Goal: Entertainment & Leisure: Consume media (video, audio)

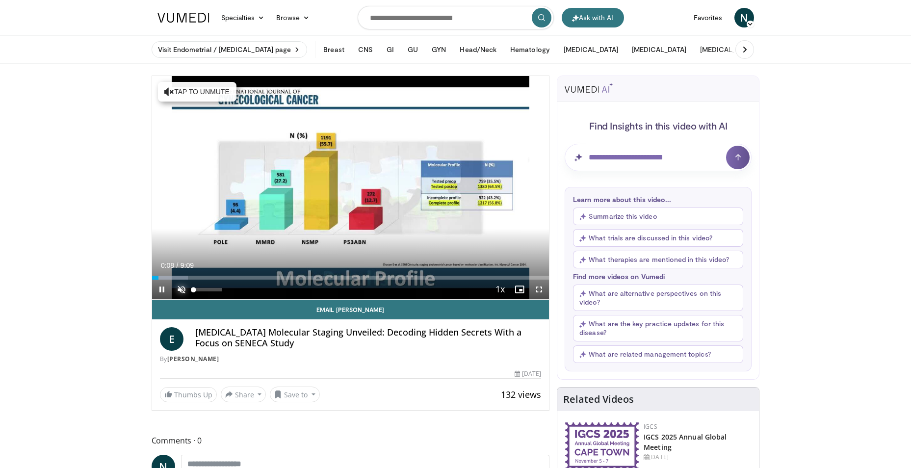
click at [183, 282] on span "Video Player" at bounding box center [182, 290] width 20 height 20
click at [542, 291] on span "Video Player" at bounding box center [539, 290] width 20 height 20
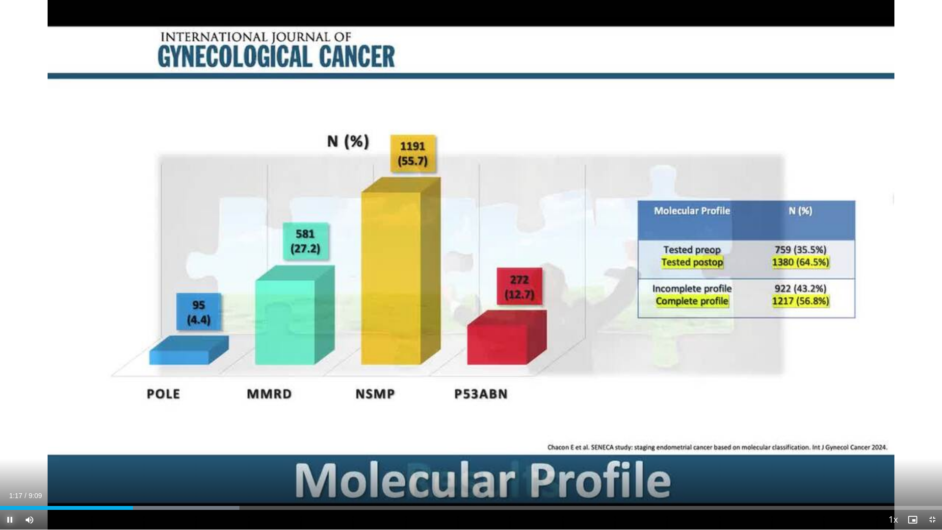
click at [7, 468] on span "Video Player" at bounding box center [10, 520] width 20 height 20
click at [12, 468] on span "Video Player" at bounding box center [10, 520] width 20 height 20
drag, startPoint x: 211, startPoint y: 509, endPoint x: 203, endPoint y: 509, distance: 7.4
click at [203, 468] on div "Loaded : 34.53% 1:58 1:58" at bounding box center [471, 508] width 942 height 4
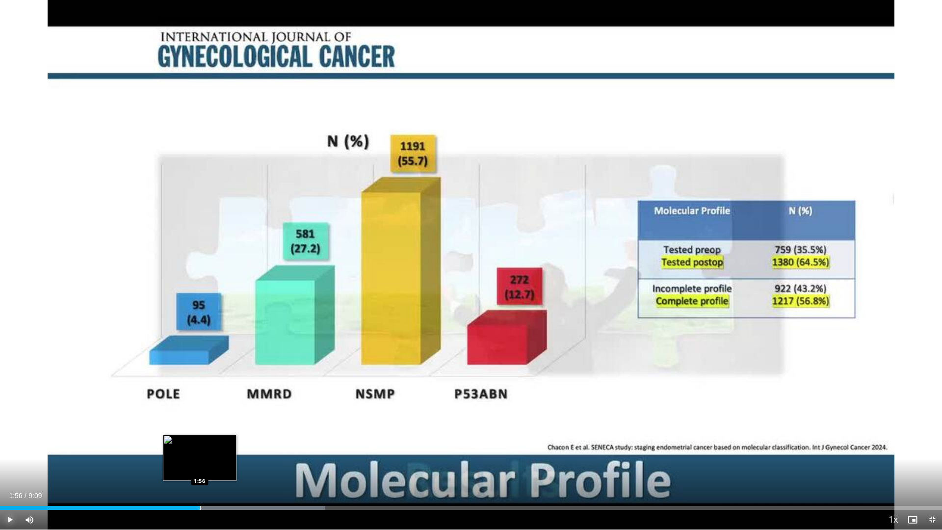
drag, startPoint x: 211, startPoint y: 508, endPoint x: 199, endPoint y: 509, distance: 11.8
click at [199, 468] on div "Loaded : 34.53% 1:56 1:56" at bounding box center [471, 508] width 942 height 4
click at [14, 468] on span "Video Player" at bounding box center [10, 520] width 20 height 20
click at [13, 468] on span "Video Player" at bounding box center [10, 520] width 20 height 20
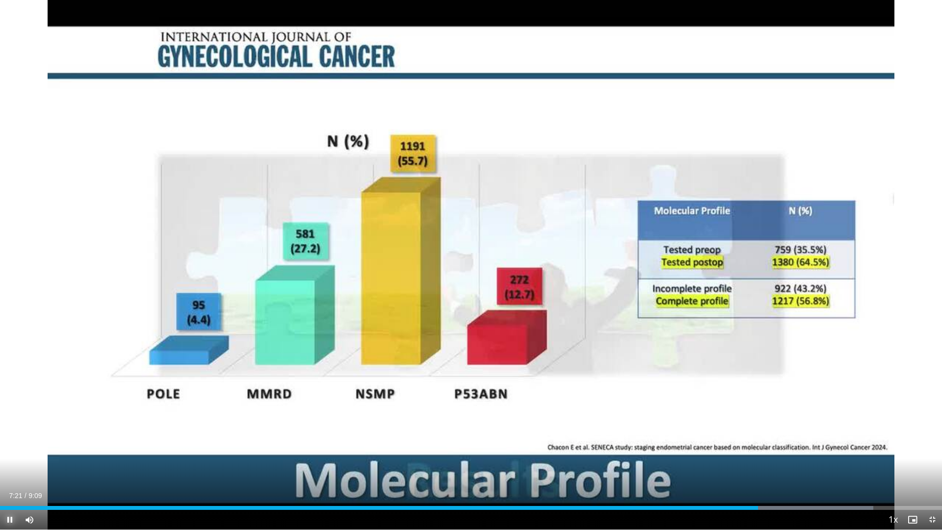
click at [16, 468] on span "Video Player" at bounding box center [10, 520] width 20 height 20
drag, startPoint x: 752, startPoint y: 506, endPoint x: 734, endPoint y: 511, distance: 19.2
click at [734, 468] on div "Current Time 7:07 / Duration 9:09 Play Skip Backward Skip Forward Mute 100% Loa…" at bounding box center [471, 520] width 942 height 20
